Goal: Task Accomplishment & Management: Complete application form

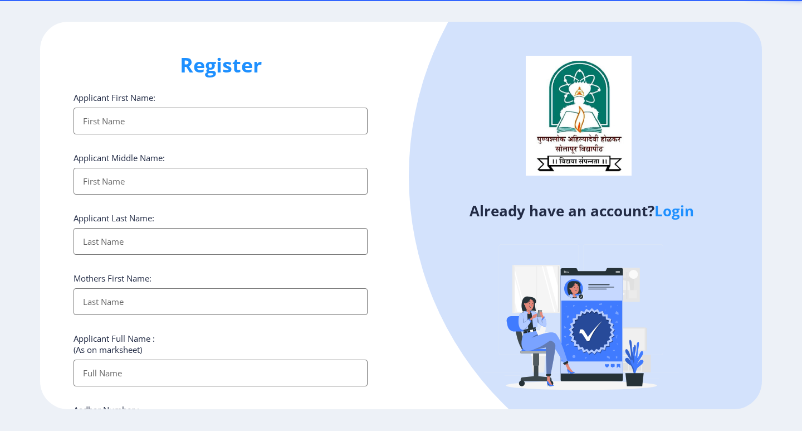
select select
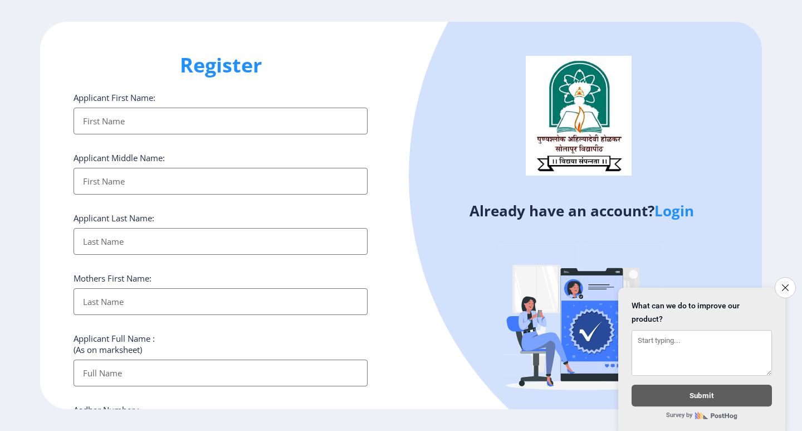
click at [678, 204] on link "Login" at bounding box center [675, 211] width 40 height 20
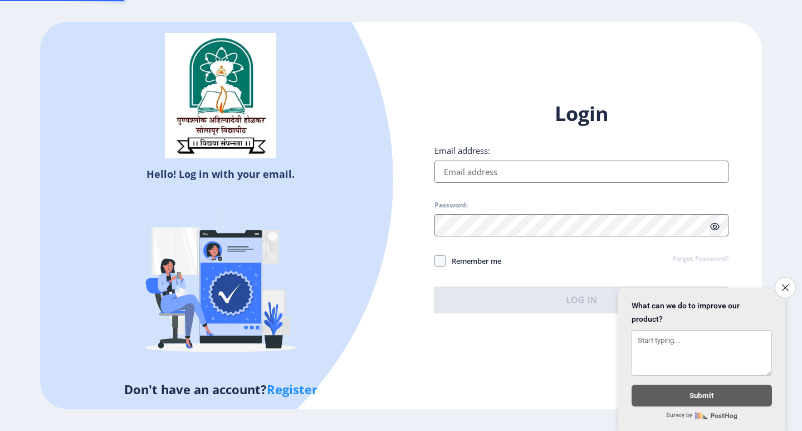
type input "[EMAIL_ADDRESS][DOMAIN_NAME]"
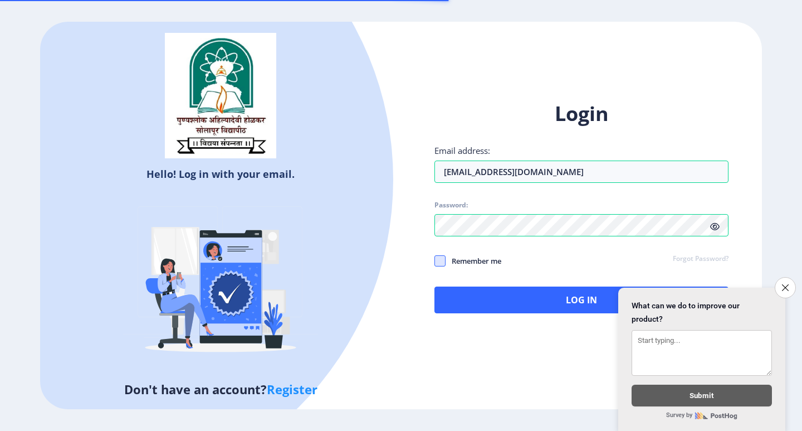
click at [444, 255] on span at bounding box center [440, 260] width 11 height 11
click at [435, 260] on input "Remember me" at bounding box center [435, 260] width 1 height 1
checkbox input "true"
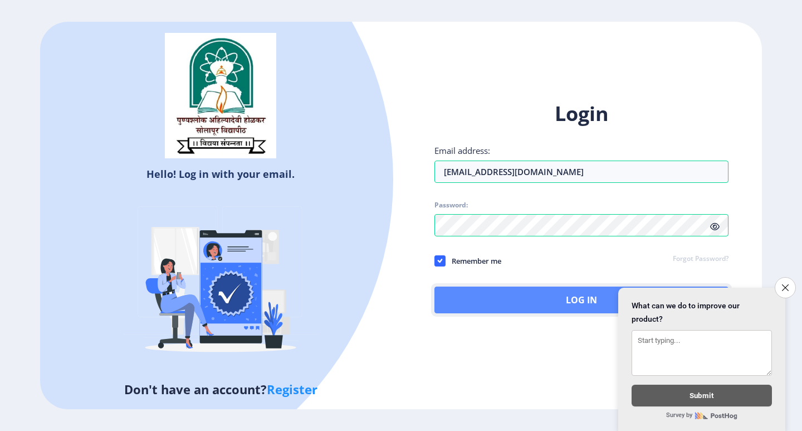
click at [505, 291] on button "Log In" at bounding box center [582, 299] width 294 height 27
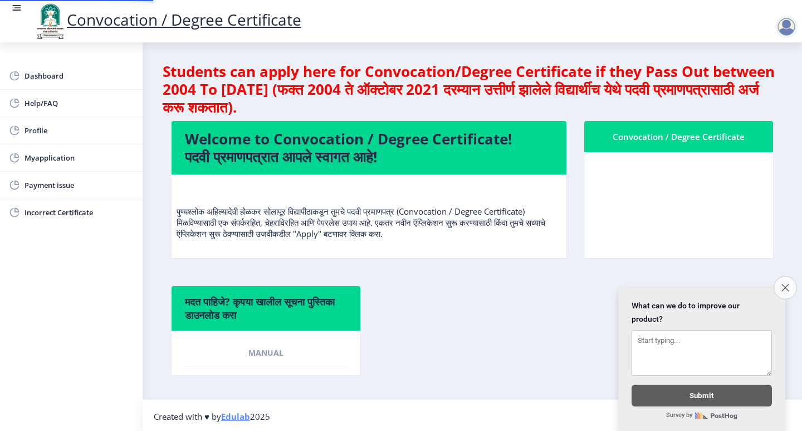
click at [783, 284] on icon "Close survey" at bounding box center [785, 287] width 7 height 7
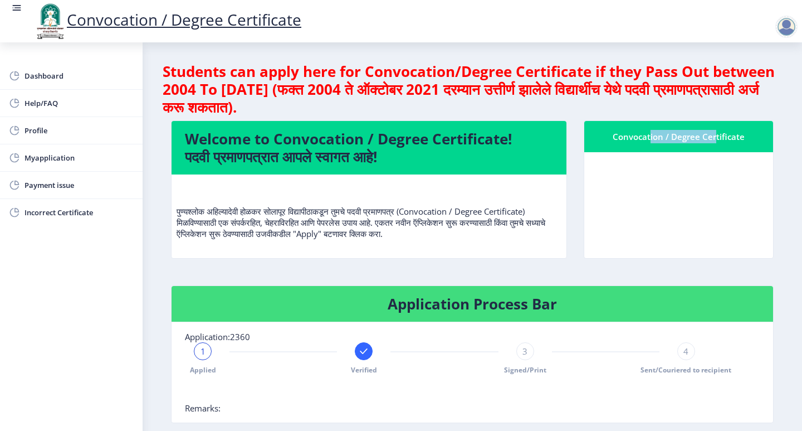
drag, startPoint x: 646, startPoint y: 134, endPoint x: 709, endPoint y: 142, distance: 63.5
click at [709, 142] on div "Convocation / Degree Certificate" at bounding box center [679, 136] width 162 height 13
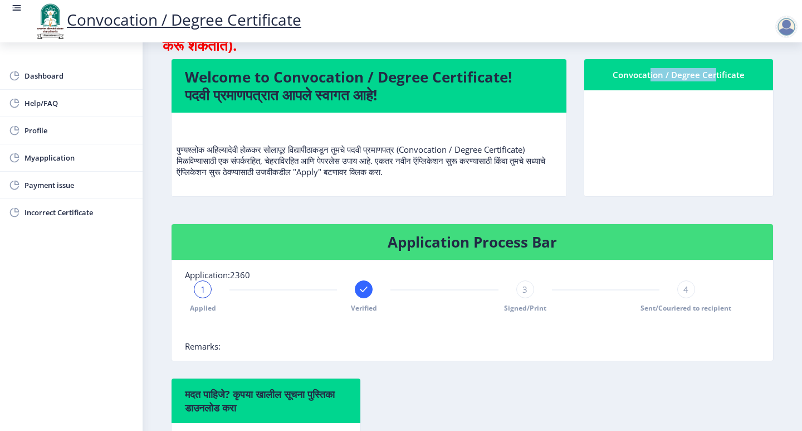
scroll to position [111, 0]
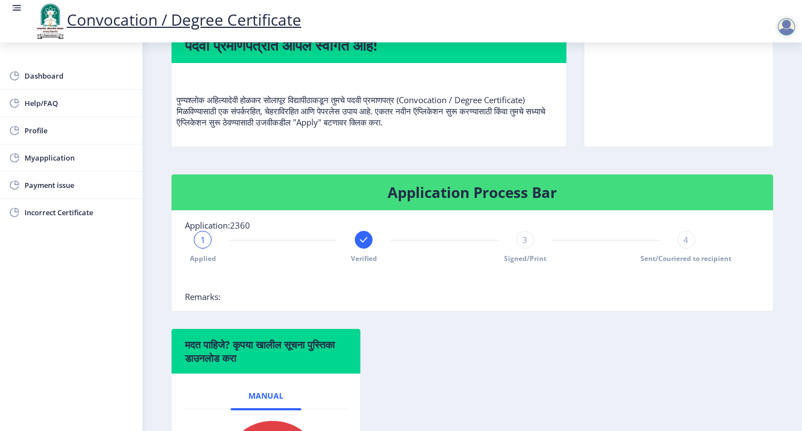
click at [440, 191] on h4 "Application Process Bar" at bounding box center [472, 192] width 575 height 18
click at [486, 196] on h4 "Application Process Bar" at bounding box center [472, 192] width 575 height 18
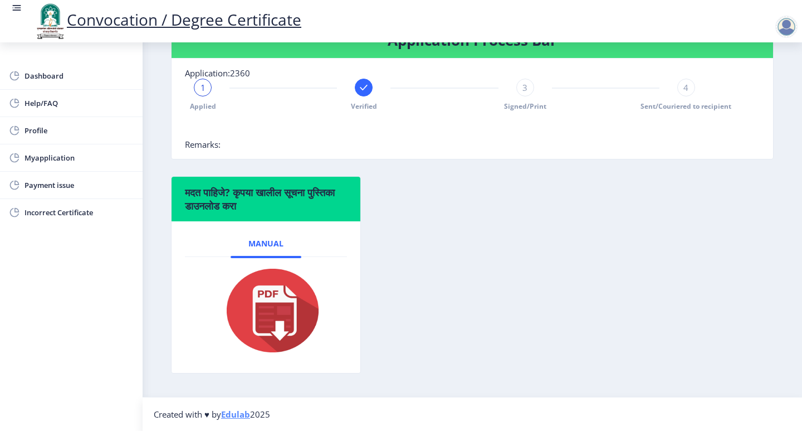
click at [474, 218] on div "मदत पाहिजे? कृपया खालील सूचना पुस्तिका डाउनलोड करा Manual" at bounding box center [472, 283] width 619 height 214
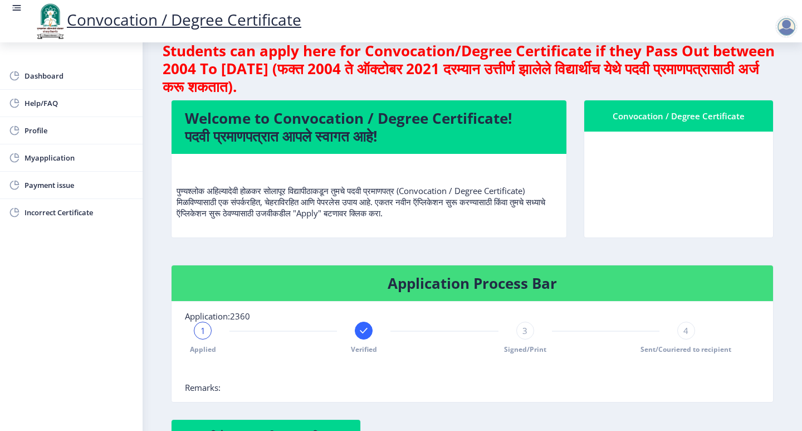
scroll to position [0, 0]
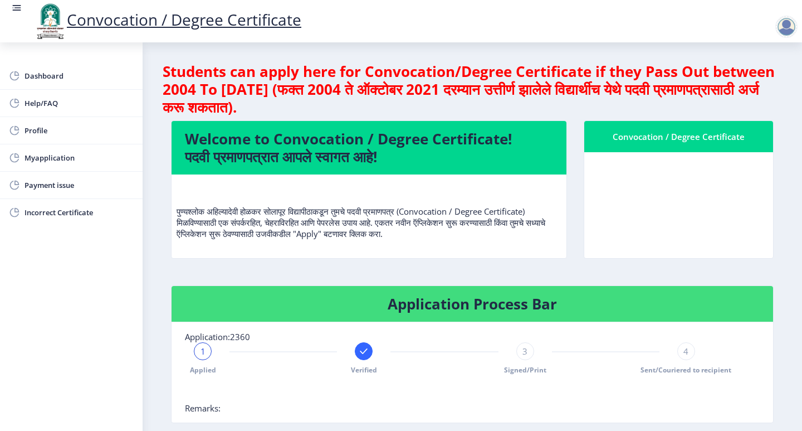
click at [512, 223] on p "पुण्यश्लोक अहिल्यादेवी होळकर सोलापूर विद्यापीठाकडून तुमचे पदवी प्रमाणपत्र (Conv…" at bounding box center [369, 211] width 385 height 56
click at [780, 31] on div at bounding box center [786, 27] width 22 height 22
click at [754, 89] on span "Log out" at bounding box center [757, 86] width 71 height 13
